Goal: Answer question/provide support: Share knowledge or assist other users

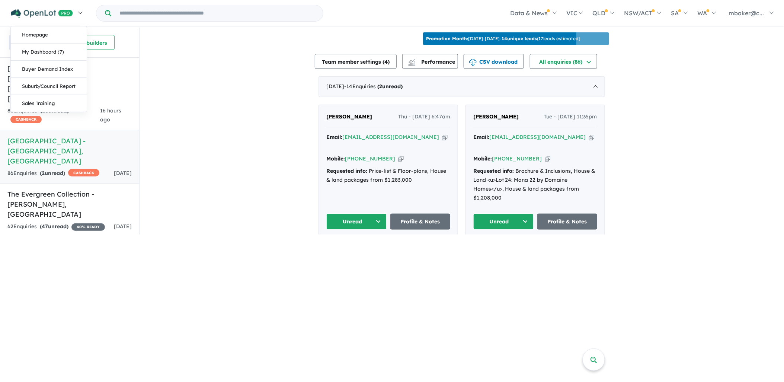
scroll to position [248, 0]
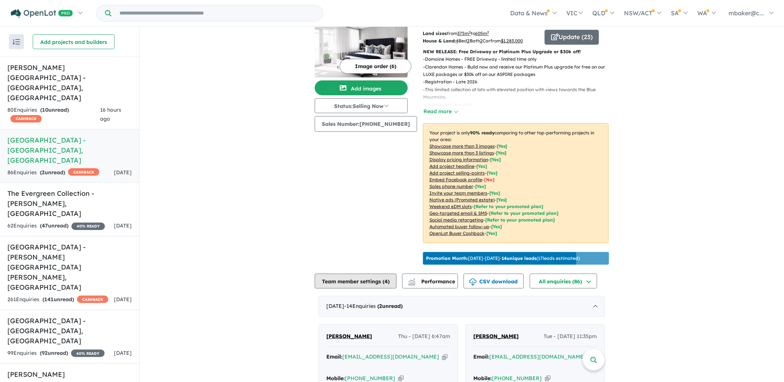
scroll to position [193, 0]
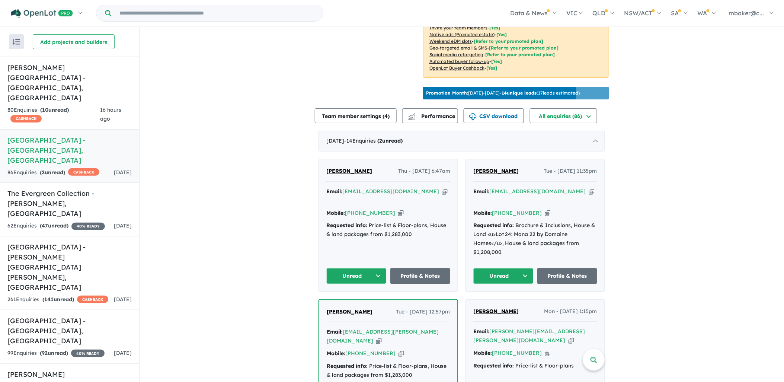
click at [484, 167] on span "[PERSON_NAME]" at bounding box center [496, 170] width 46 height 7
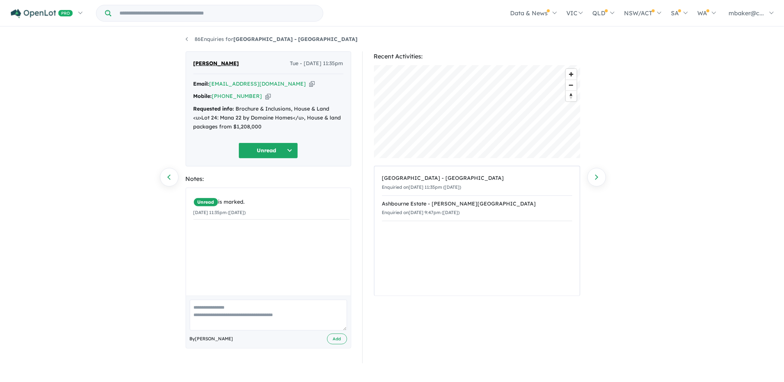
click at [265, 95] on icon "button" at bounding box center [268, 96] width 6 height 8
click at [309, 84] on icon "button" at bounding box center [312, 84] width 6 height 8
click at [265, 97] on icon "button" at bounding box center [268, 96] width 6 height 8
drag, startPoint x: 262, startPoint y: 128, endPoint x: 189, endPoint y: 109, distance: 75.5
click at [189, 109] on div "Alina Yousif Tue - 23/09/2025, 11:35pm Email: benjaminalina@gmail.com Copied! M…" at bounding box center [269, 108] width 166 height 115
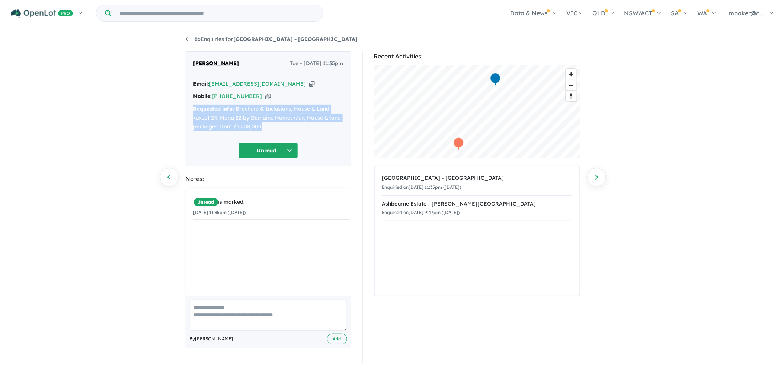
copy div "Requested info: Brochure & Inclusions, House & Land <u>Lot 24: Mana 22 by Domai…"
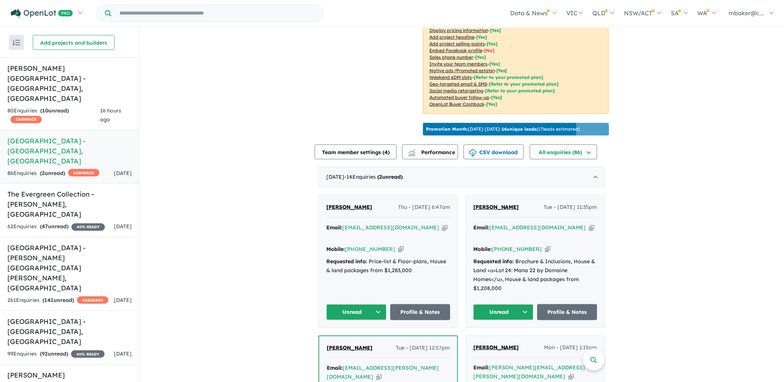
scroll to position [165, 0]
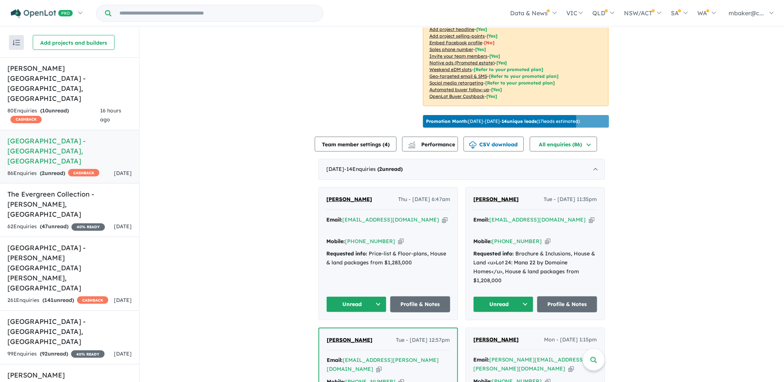
click at [490, 196] on span "[PERSON_NAME]" at bounding box center [496, 199] width 46 height 7
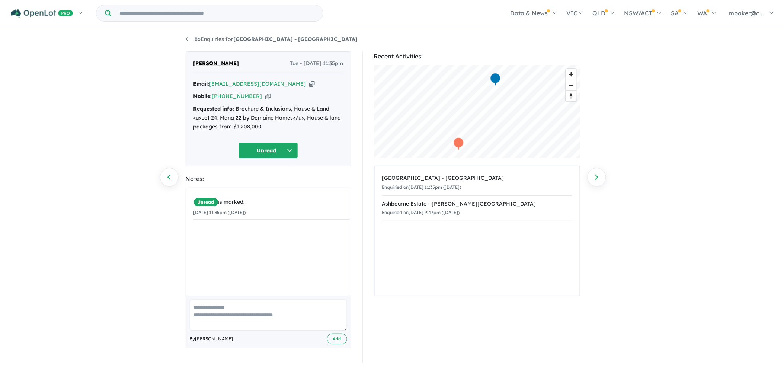
click at [309, 83] on icon "button" at bounding box center [312, 84] width 6 height 8
